Goal: Task Accomplishment & Management: Manage account settings

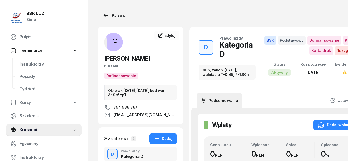
click at [107, 15] on icon at bounding box center [106, 15] width 6 height 6
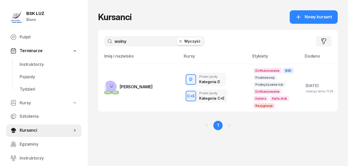
drag, startPoint x: 129, startPoint y: 43, endPoint x: 104, endPoint y: 39, distance: 24.4
click at [104, 39] on input "wolny" at bounding box center [154, 41] width 101 height 10
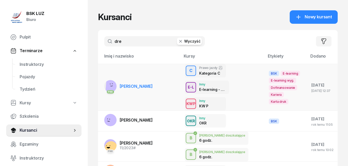
type input "dre"
click at [147, 87] on span "[PERSON_NAME]" at bounding box center [136, 86] width 33 height 5
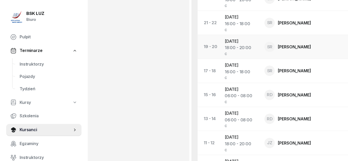
scroll to position [394, 0]
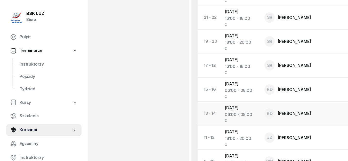
click at [237, 113] on td "[DATE] 06:00 - 08:00 C" at bounding box center [240, 114] width 40 height 24
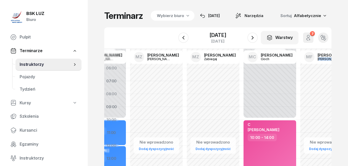
drag, startPoint x: 286, startPoint y: 109, endPoint x: 393, endPoint y: 121, distance: 107.6
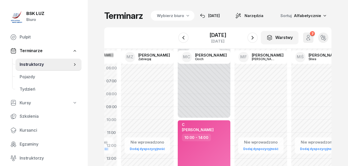
scroll to position [0, 1065]
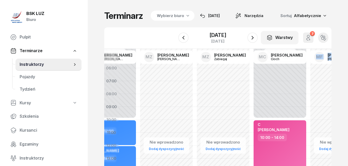
drag, startPoint x: 236, startPoint y: 93, endPoint x: 331, endPoint y: 95, distance: 94.9
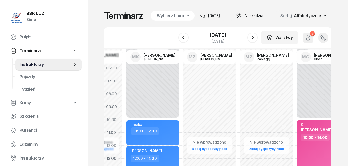
drag, startPoint x: 180, startPoint y: 89, endPoint x: 228, endPoint y: 90, distance: 47.2
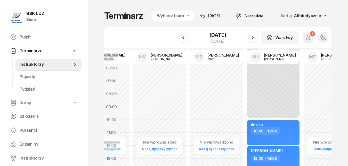
drag, startPoint x: 188, startPoint y: 86, endPoint x: 309, endPoint y: 95, distance: 121.9
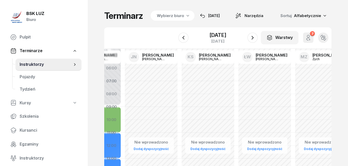
drag, startPoint x: 182, startPoint y: 85, endPoint x: 286, endPoint y: 89, distance: 103.7
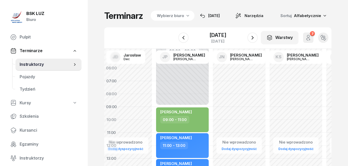
drag, startPoint x: 204, startPoint y: 86, endPoint x: 315, endPoint y: 93, distance: 111.3
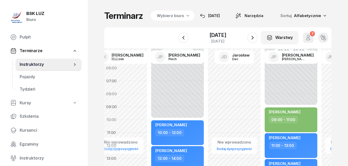
drag, startPoint x: 242, startPoint y: 91, endPoint x: 335, endPoint y: 96, distance: 93.2
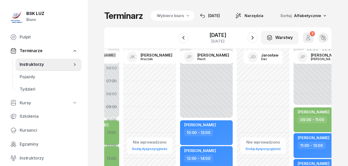
drag, startPoint x: 234, startPoint y: 90, endPoint x: 352, endPoint y: 97, distance: 118.2
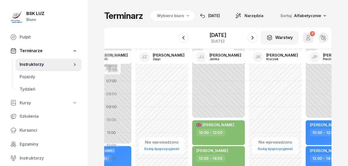
drag, startPoint x: 171, startPoint y: 88, endPoint x: 285, endPoint y: 96, distance: 114.8
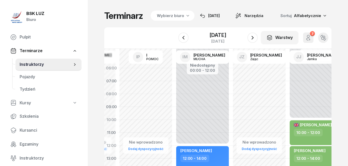
drag, startPoint x: 189, startPoint y: 88, endPoint x: 279, endPoint y: 97, distance: 90.6
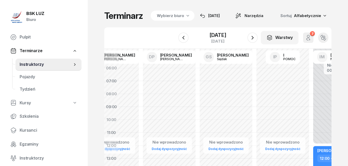
drag, startPoint x: 159, startPoint y: 88, endPoint x: 283, endPoint y: 100, distance: 124.8
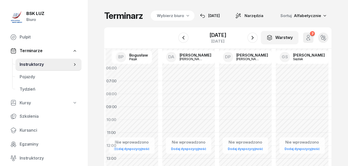
scroll to position [0, 61]
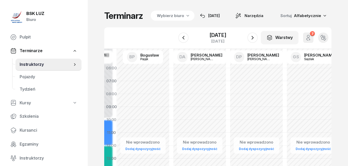
drag, startPoint x: 167, startPoint y: 93, endPoint x: 254, endPoint y: 100, distance: 87.4
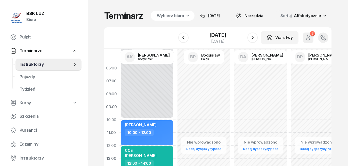
drag, startPoint x: 189, startPoint y: 93, endPoint x: 327, endPoint y: 102, distance: 138.5
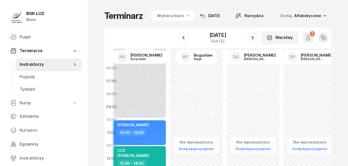
scroll to position [0, 290]
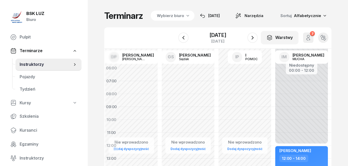
drag, startPoint x: 235, startPoint y: 99, endPoint x: 392, endPoint y: 107, distance: 157.7
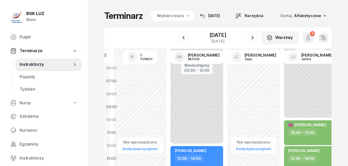
drag, startPoint x: 283, startPoint y: 96, endPoint x: 128, endPoint y: 80, distance: 155.9
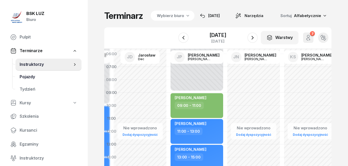
drag, startPoint x: 181, startPoint y: 80, endPoint x: 60, endPoint y: 74, distance: 121.3
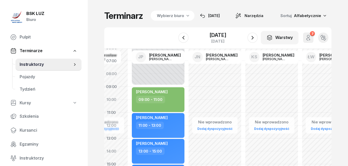
drag, startPoint x: 245, startPoint y: 78, endPoint x: 93, endPoint y: 73, distance: 152.6
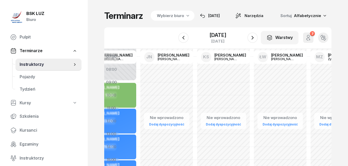
scroll to position [26, 500]
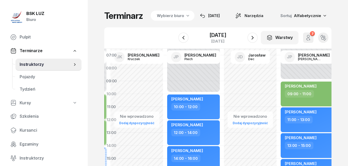
drag, startPoint x: 264, startPoint y: 79, endPoint x: 72, endPoint y: 73, distance: 192.1
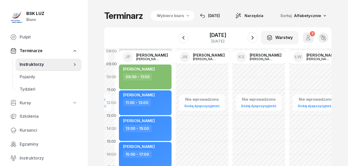
scroll to position [52, 755]
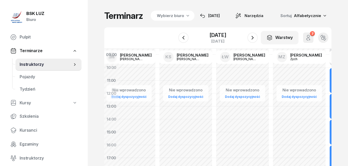
drag, startPoint x: 297, startPoint y: 83, endPoint x: 44, endPoint y: 58, distance: 254.6
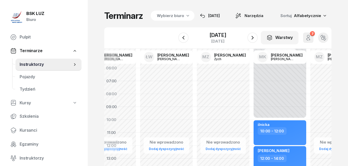
scroll to position [0, 860]
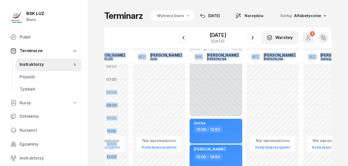
drag, startPoint x: 247, startPoint y: 90, endPoint x: 106, endPoint y: 89, distance: 141.0
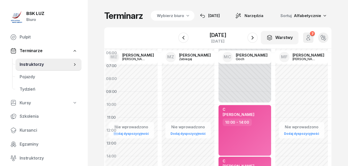
drag, startPoint x: 295, startPoint y: 93, endPoint x: 156, endPoint y: 79, distance: 139.8
click at [160, 79] on div "Nie wprowadzono Dodaj dyspozycyjność" at bounding box center [188, 168] width 57 height 245
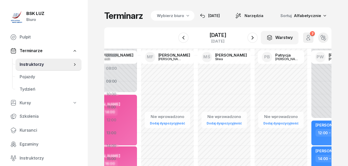
drag, startPoint x: 304, startPoint y: 78, endPoint x: 163, endPoint y: 68, distance: 142.1
click at [196, 68] on div "Nie wprowadzono Dodaj dyspozycyjność" at bounding box center [224, 158] width 57 height 245
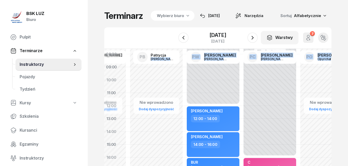
scroll to position [43, 1314]
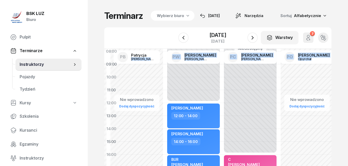
drag, startPoint x: 294, startPoint y: 73, endPoint x: 163, endPoint y: 56, distance: 131.5
click at [163, 56] on div "AK [PERSON_NAME] BP [PERSON_NAME] DA [PERSON_NAME] DP [PERSON_NAME] GS [PERSON_…" at bounding box center [23, 122] width 2438 height 232
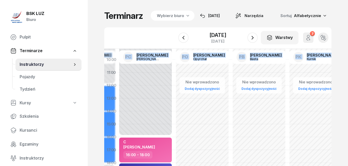
scroll to position [60, 1419]
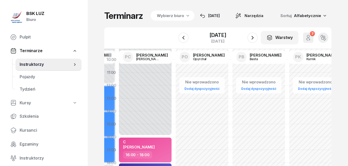
click at [173, 105] on div "Niedostępny 00:00 - 16:00 Niedostępny 20:00 - 23:59 C [PERSON_NAME] 16:00 - 18:…" at bounding box center [201, 124] width 57 height 245
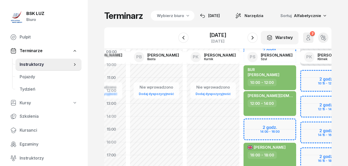
scroll to position [55, 1531]
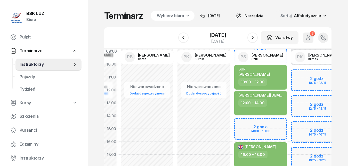
drag, startPoint x: 257, startPoint y: 107, endPoint x: 145, endPoint y: 111, distance: 111.7
click at [175, 111] on div "Nie wprowadzono Dodaj dyspozycyjność" at bounding box center [203, 128] width 57 height 245
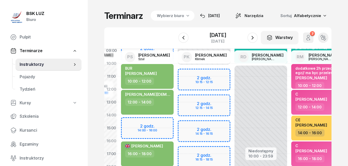
scroll to position [57, 1646]
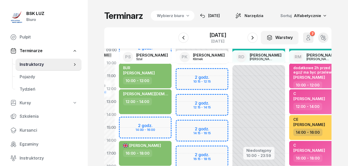
drag, startPoint x: 301, startPoint y: 115, endPoint x: 186, endPoint y: 113, distance: 115.2
click at [230, 113] on div "Niedostępny 00:00 - 10:15 Niedostępny 18:15 - 23:59 2 godz. 10:15 - 12:15 2 god…" at bounding box center [258, 127] width 57 height 245
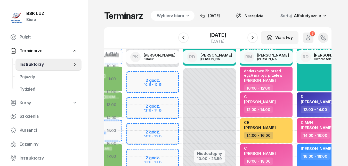
scroll to position [55, 1709]
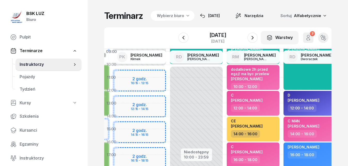
drag, startPoint x: 270, startPoint y: 110, endPoint x: 207, endPoint y: 112, distance: 62.4
click at [224, 112] on div "Niedostępny 00:00 - 06:00 Niedostępny 10:00 - 23:59 CCE [PERSON_NAME] 06:00 - 1…" at bounding box center [252, 128] width 57 height 245
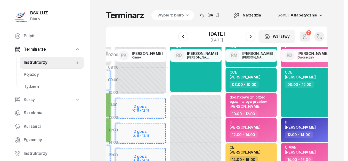
scroll to position [0, 1709]
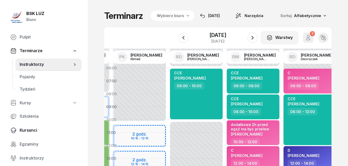
click at [32, 129] on span "Kursanci" at bounding box center [49, 130] width 58 height 7
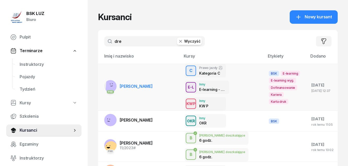
click at [144, 86] on span "[PERSON_NAME]" at bounding box center [136, 86] width 33 height 5
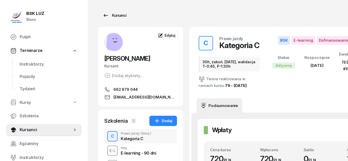
click at [103, 15] on icon at bounding box center [106, 15] width 6 height 6
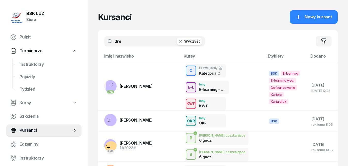
click at [15, 17] on img at bounding box center [17, 17] width 12 height 12
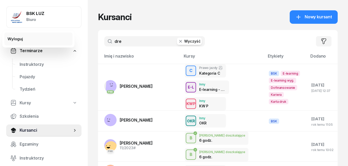
click at [13, 39] on div "Wyloguj" at bounding box center [14, 39] width 15 height 7
